Goal: Task Accomplishment & Management: Use online tool/utility

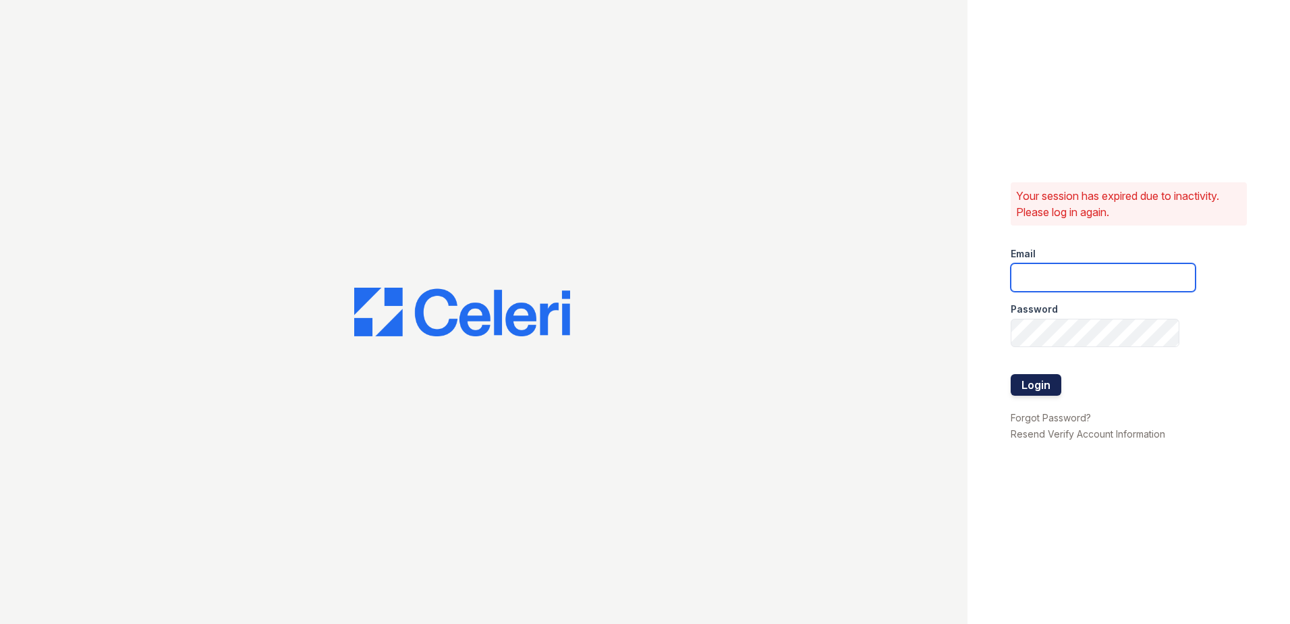
type input "[EMAIL_ADDRESS][DOMAIN_NAME]"
click at [1037, 391] on button "Login" at bounding box center [1036, 385] width 51 height 22
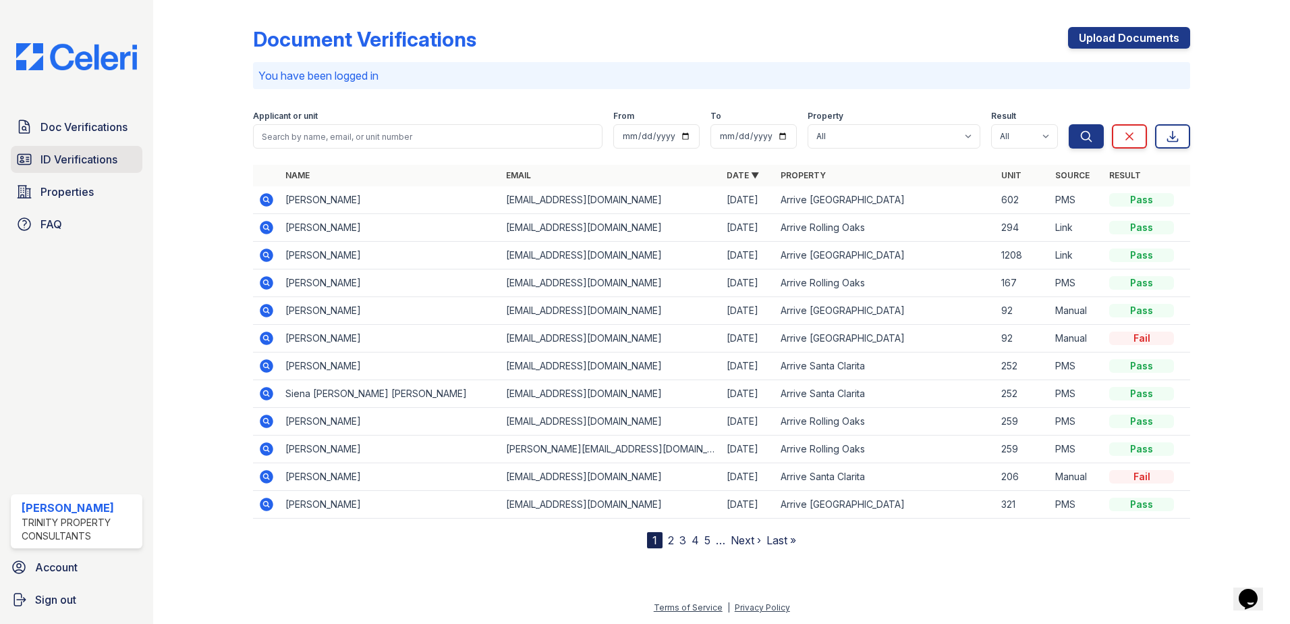
click at [62, 159] on span "ID Verifications" at bounding box center [78, 159] width 77 height 16
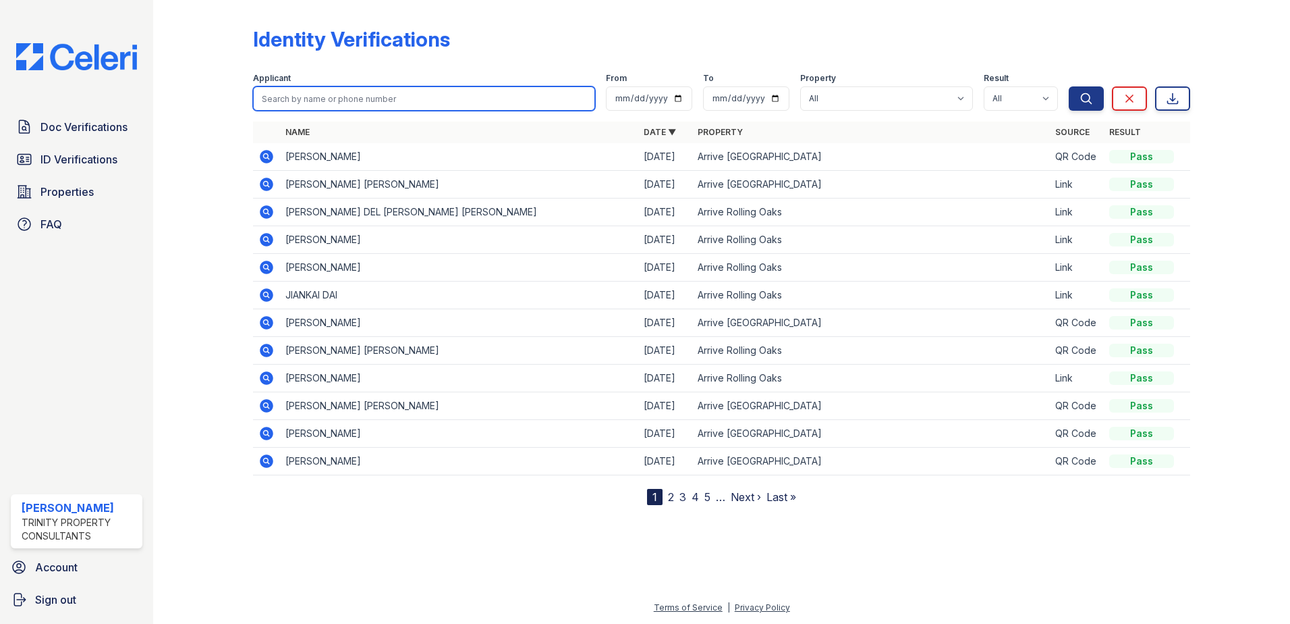
click at [276, 102] on input "search" at bounding box center [424, 98] width 342 height 24
